Goal: Task Accomplishment & Management: Manage account settings

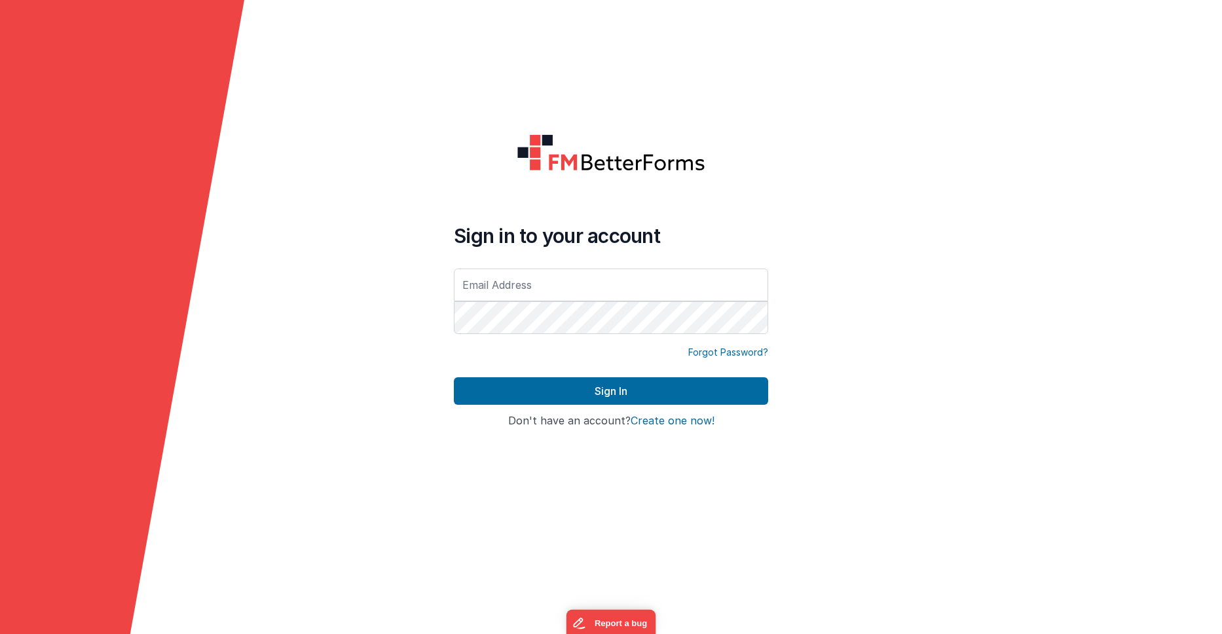
click at [454, 377] on button "Sign In" at bounding box center [611, 391] width 314 height 28
type input "[EMAIL_ADDRESS][DOMAIN_NAME]"
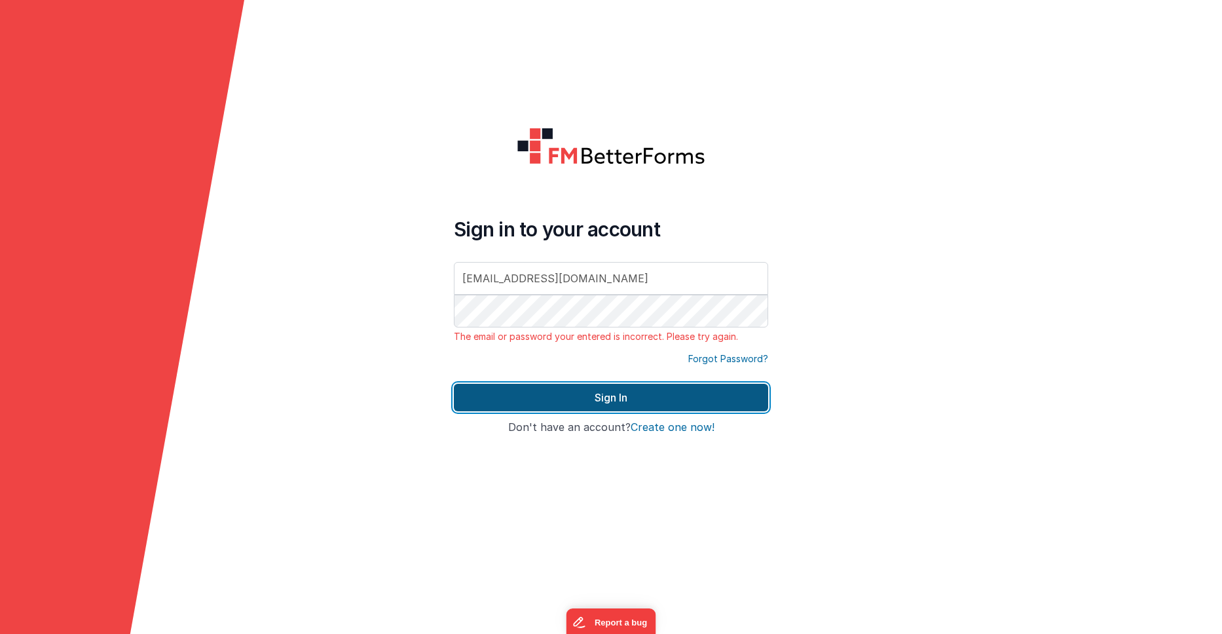
click at [517, 398] on button "Sign In" at bounding box center [611, 398] width 314 height 28
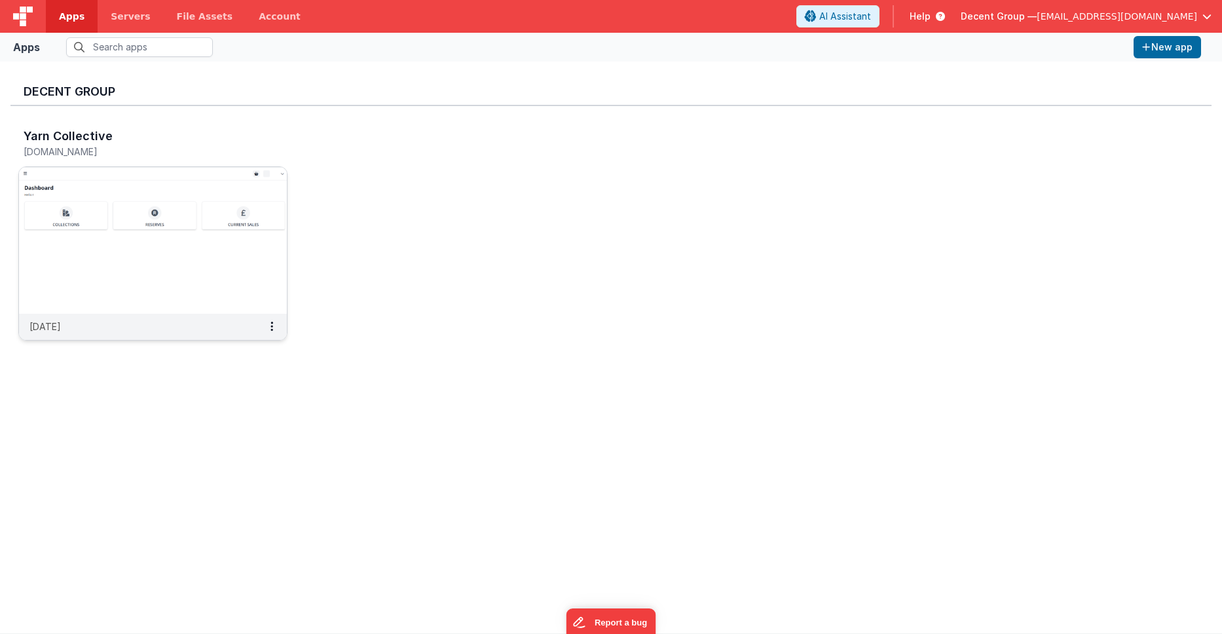
click at [182, 215] on img at bounding box center [153, 240] width 268 height 147
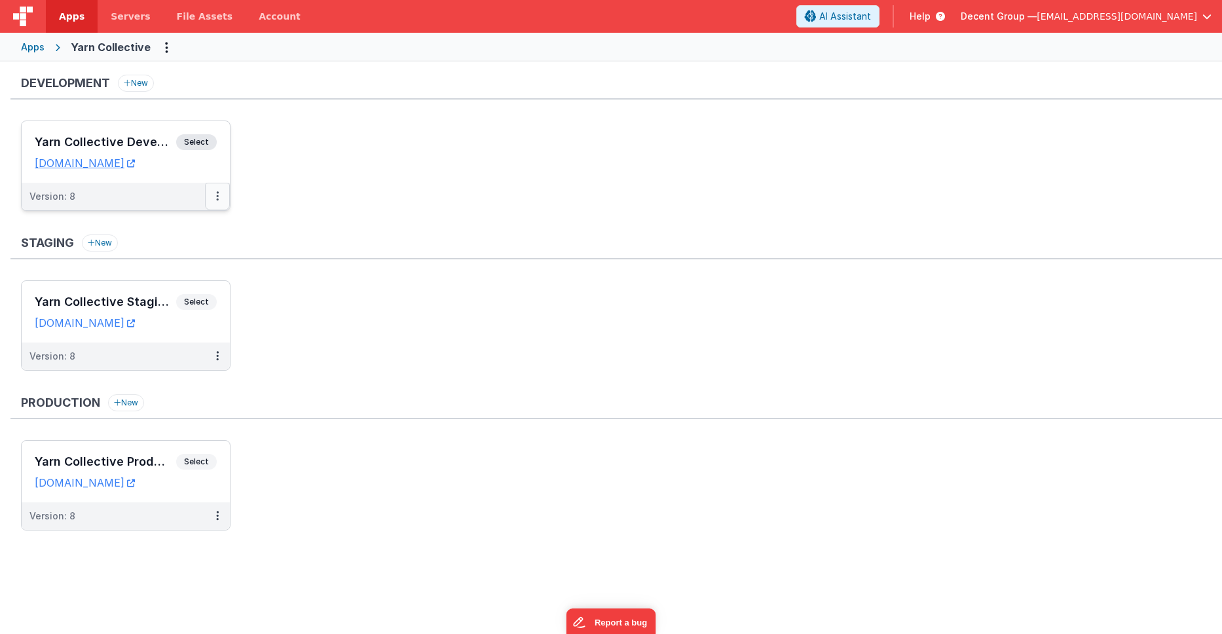
click at [216, 196] on icon at bounding box center [217, 196] width 3 height 1
click at [185, 221] on link "Edit" at bounding box center [172, 226] width 115 height 24
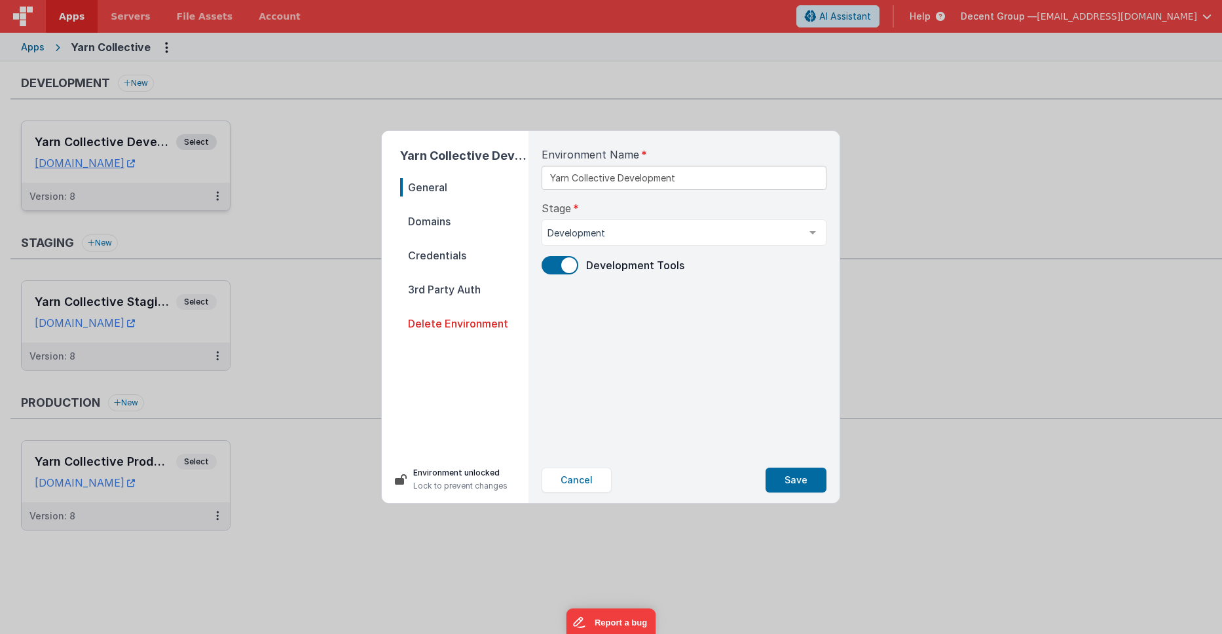
click at [450, 223] on span "Domains" at bounding box center [464, 221] width 128 height 18
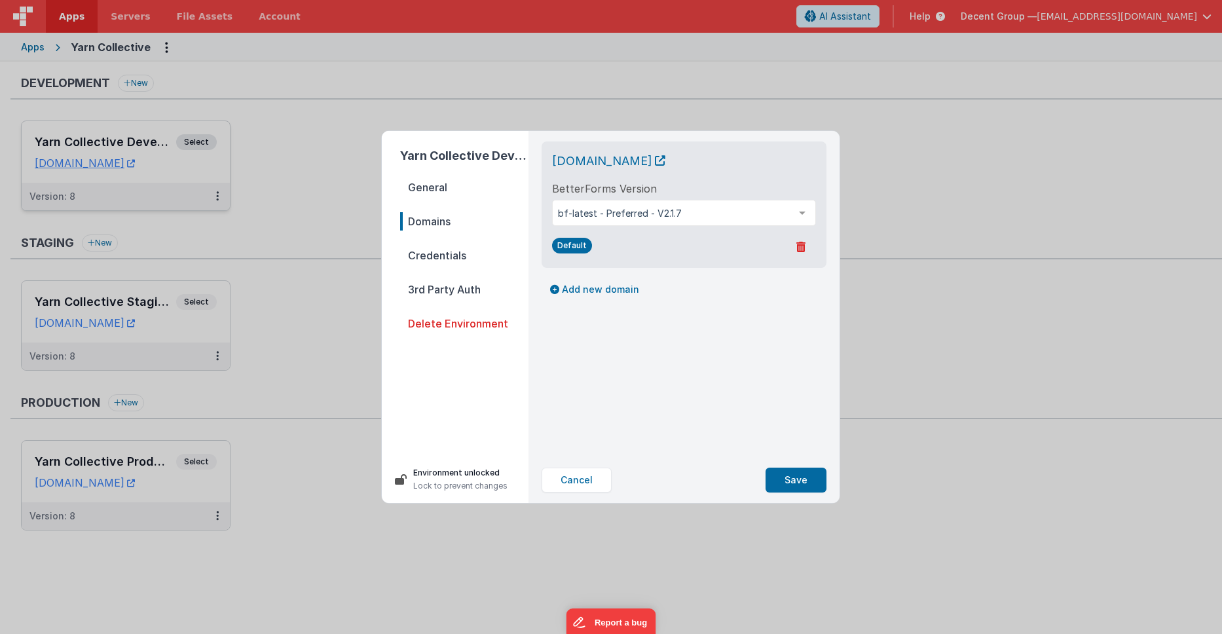
click at [443, 252] on span "Credentials" at bounding box center [464, 255] width 128 height 18
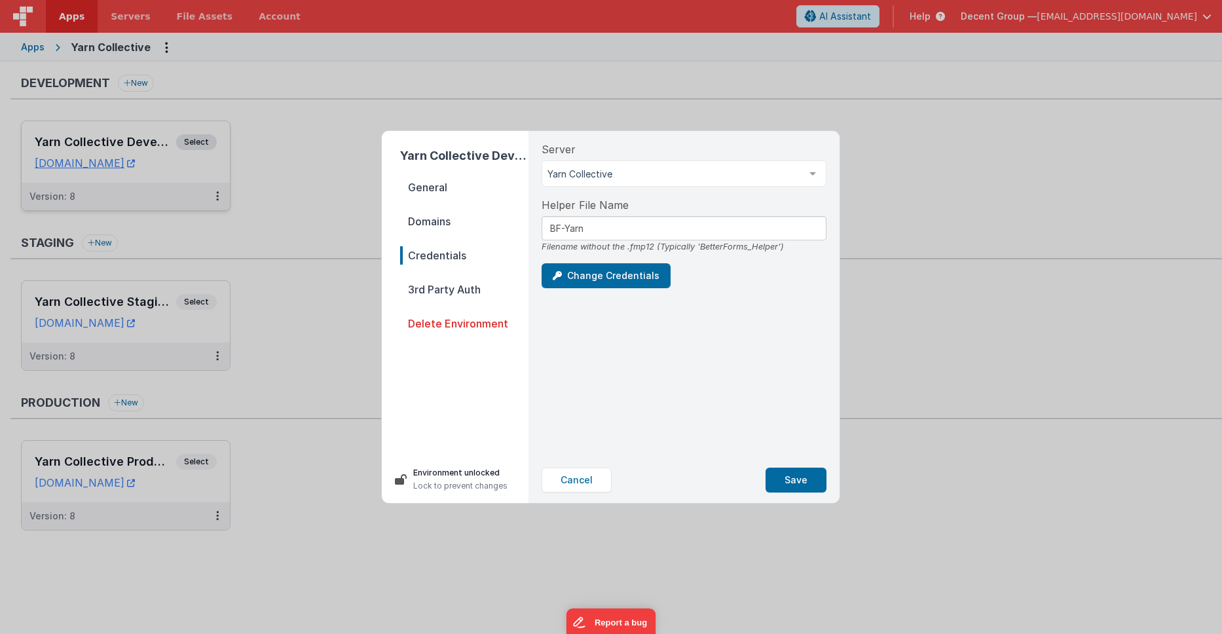
click at [434, 225] on span "Domains" at bounding box center [464, 221] width 128 height 18
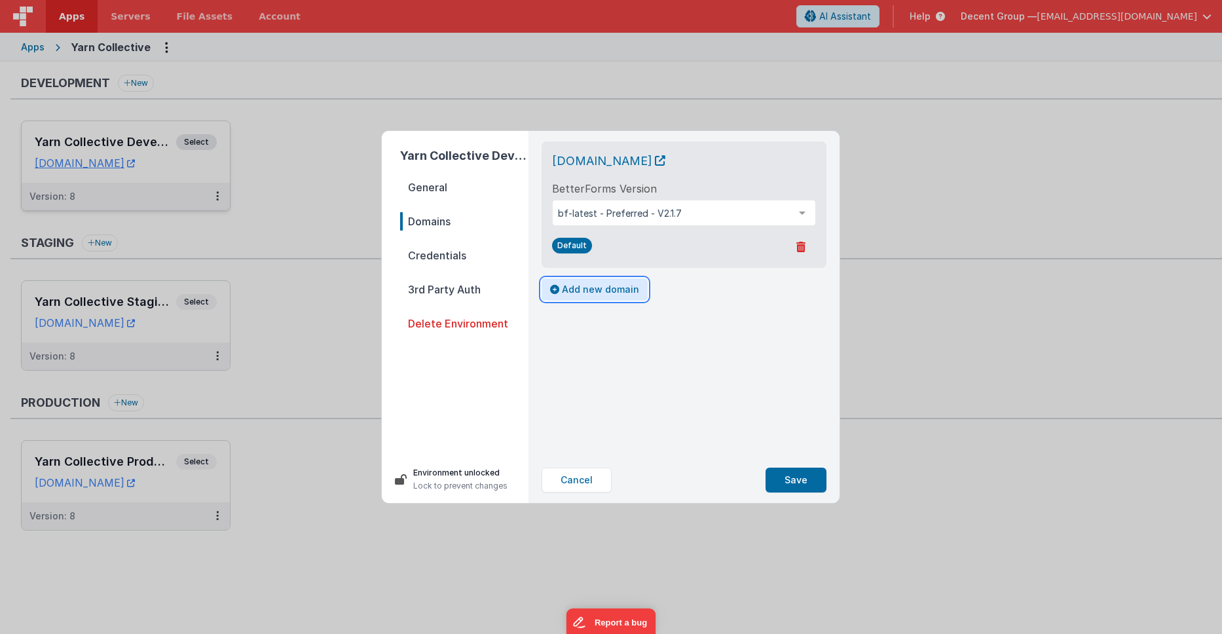
click at [572, 301] on button "Add new domain" at bounding box center [595, 289] width 106 height 22
select select "[DOMAIN_NAME]"
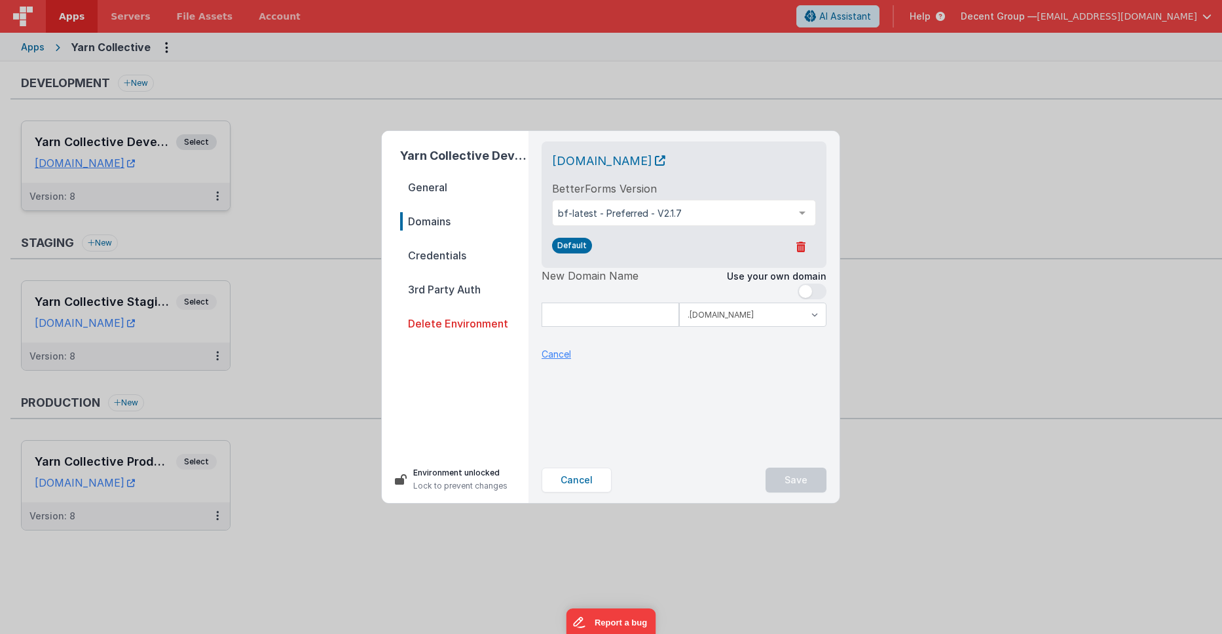
click at [559, 361] on p "Cancel" at bounding box center [556, 354] width 29 height 14
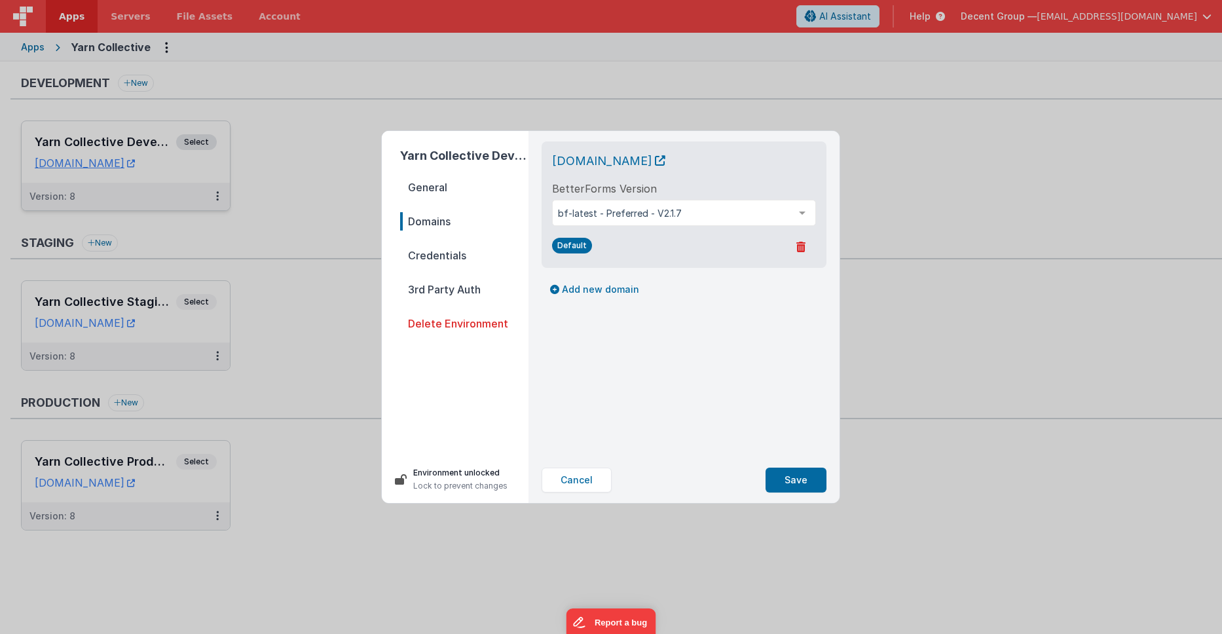
click at [460, 191] on span "General" at bounding box center [464, 187] width 128 height 18
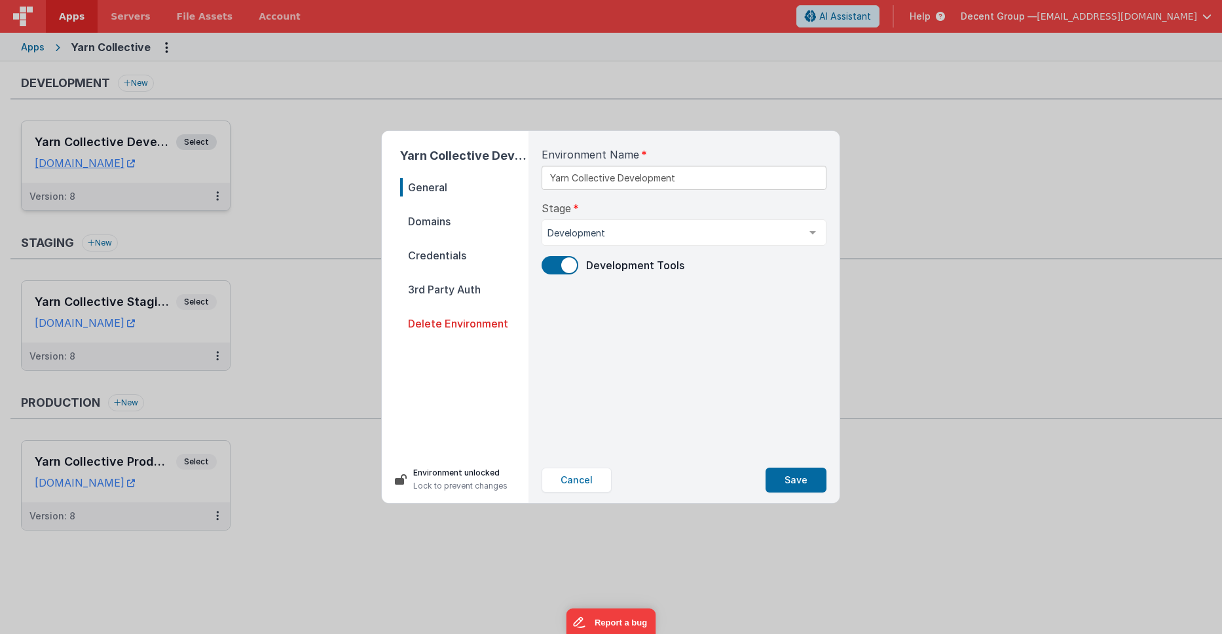
click at [751, 436] on div "Environment Name Yarn Collective Development Stage Development Development Stag…" at bounding box center [684, 294] width 306 height 326
click at [566, 483] on button "Cancel" at bounding box center [577, 480] width 70 height 25
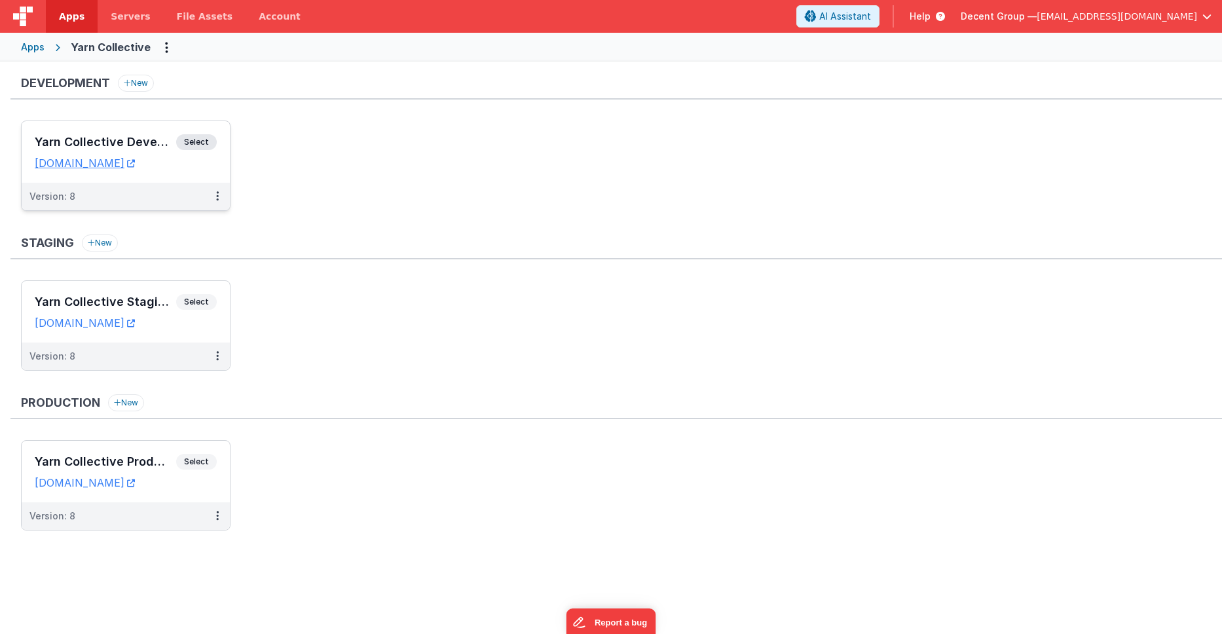
click at [556, 375] on ul "Yarn Collective Staging Select URLs [DOMAIN_NAME] Version: 8" at bounding box center [621, 331] width 1201 height 103
